Goal: Check status: Check status

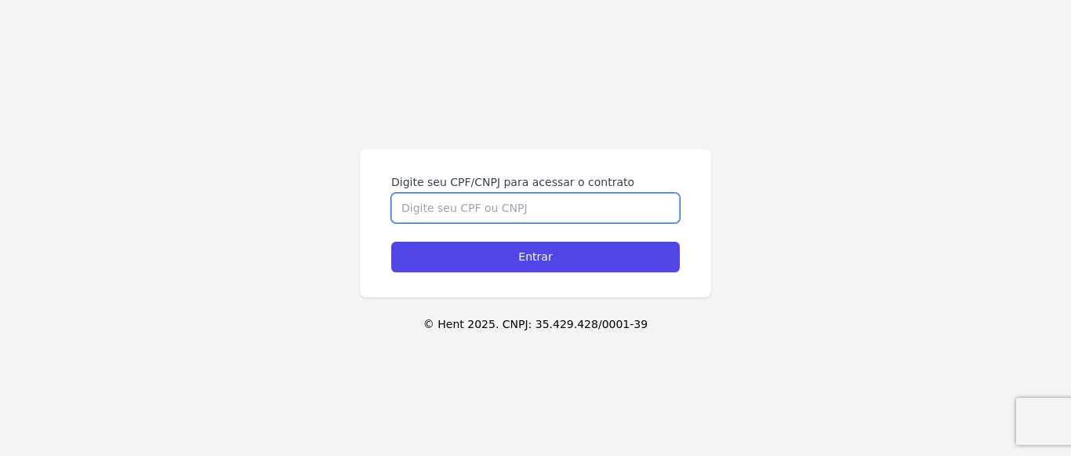
click at [488, 212] on input "Digite seu CPF/CNPJ para acessar o contrato" at bounding box center [535, 208] width 289 height 30
type input "10847141756"
click at [391, 242] on input "Entrar" at bounding box center [535, 257] width 289 height 31
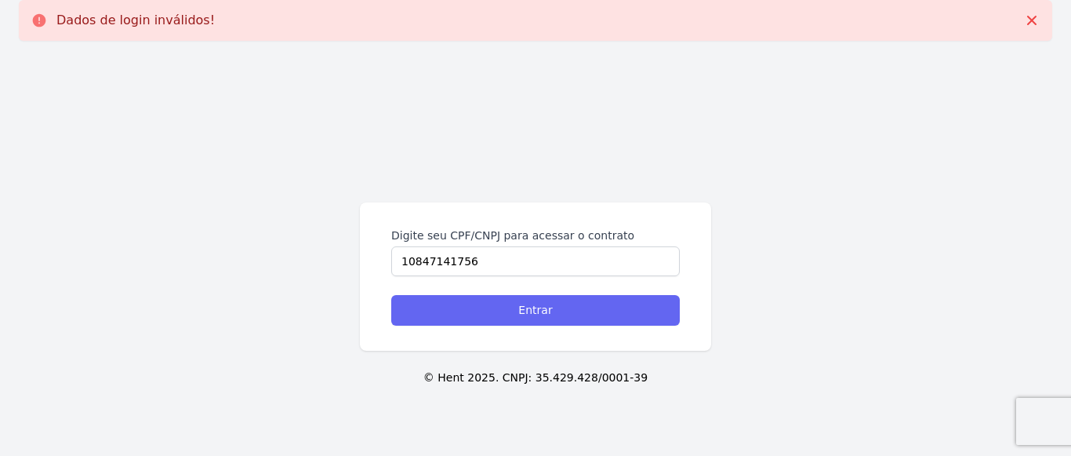
type input "10847141756"
click at [528, 308] on input "Entrar" at bounding box center [535, 310] width 289 height 31
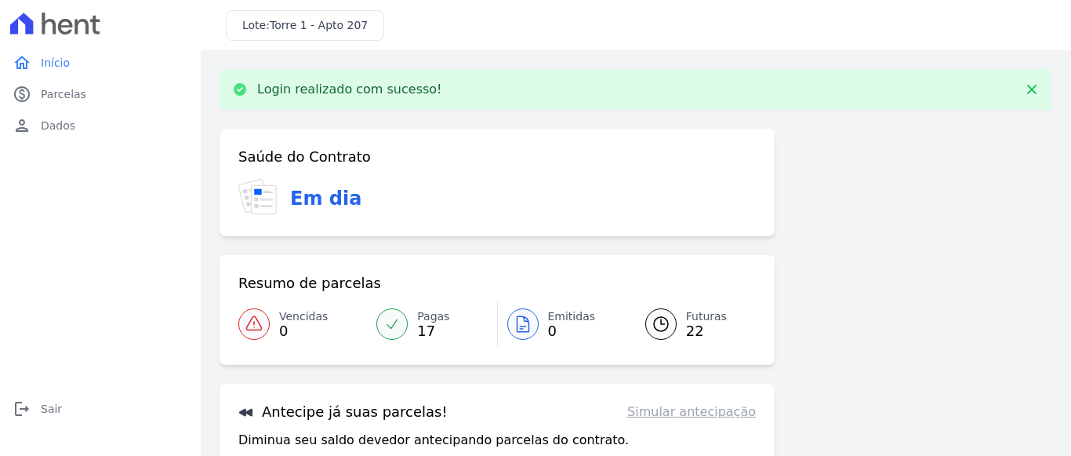
click at [688, 336] on span "22" at bounding box center [706, 331] width 41 height 13
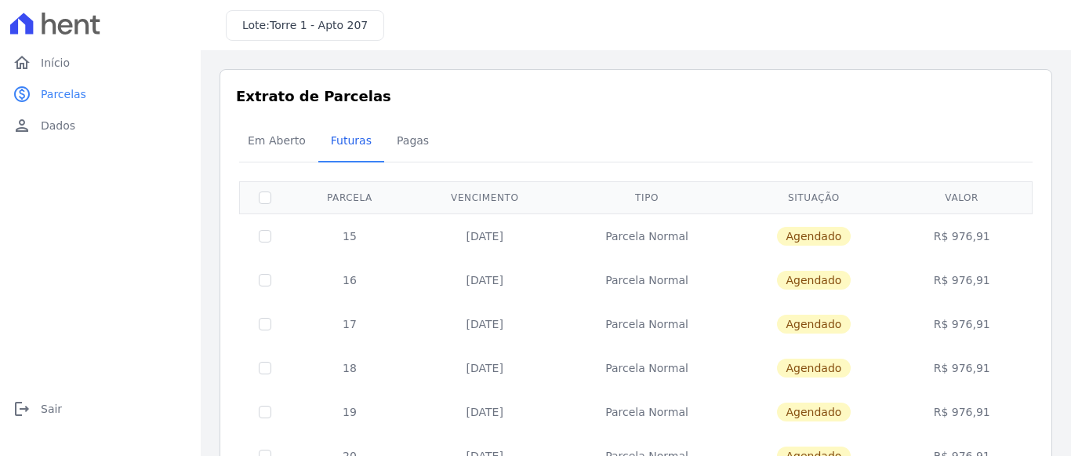
drag, startPoint x: 953, startPoint y: 234, endPoint x: 986, endPoint y: 238, distance: 33.2
click at [986, 238] on td "R$ 976,91" at bounding box center [962, 235] width 135 height 45
copy td "976,91"
